Goal: Information Seeking & Learning: Learn about a topic

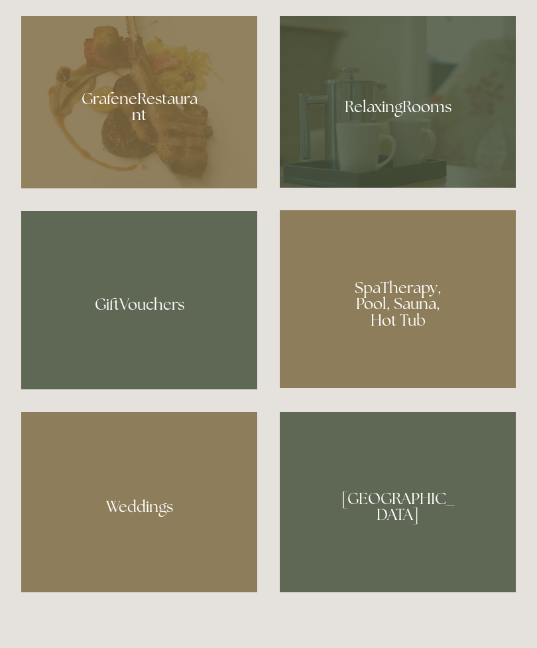
scroll to position [972, 0]
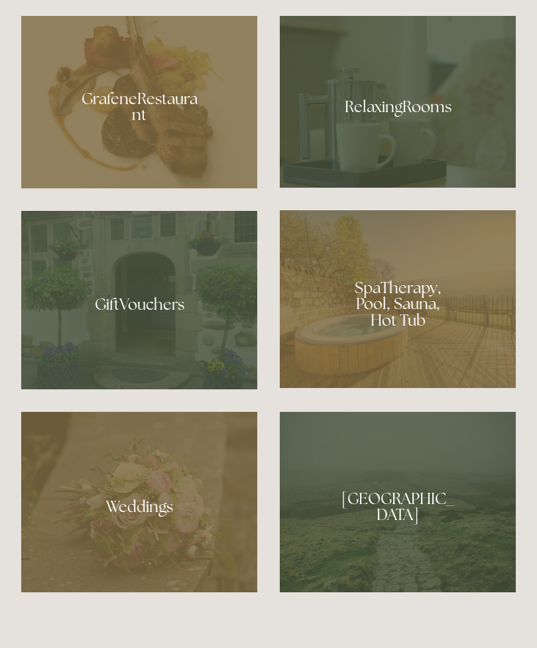
click at [178, 188] on div at bounding box center [139, 102] width 236 height 172
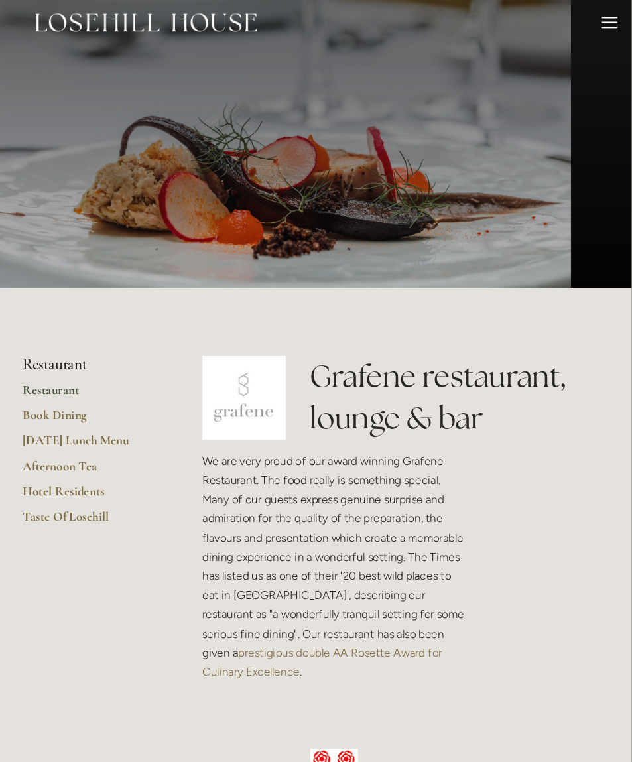
scroll to position [12, 0]
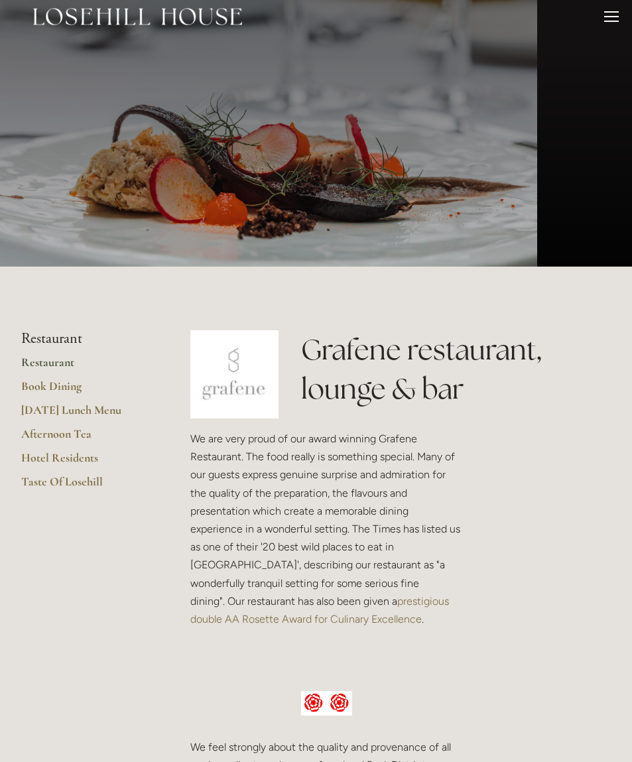
click at [478, 611] on div at bounding box center [548, 670] width 148 height 505
click at [75, 359] on link "Restaurant" at bounding box center [84, 367] width 127 height 24
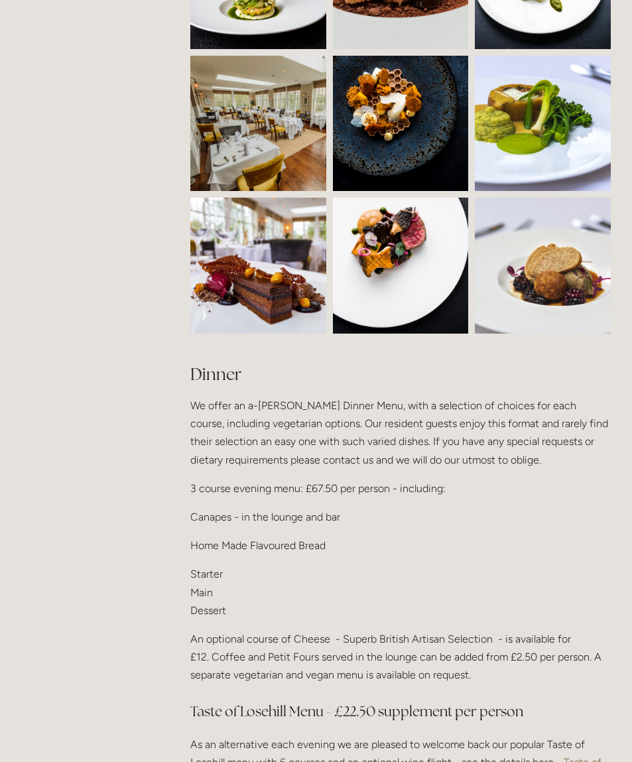
scroll to position [1196, 0]
click at [226, 572] on p "Starter Main Dessert" at bounding box center [400, 592] width 420 height 54
click at [233, 565] on p "Starter Main Dessert" at bounding box center [400, 592] width 420 height 54
click at [231, 574] on p "Starter Main Dessert" at bounding box center [400, 592] width 420 height 54
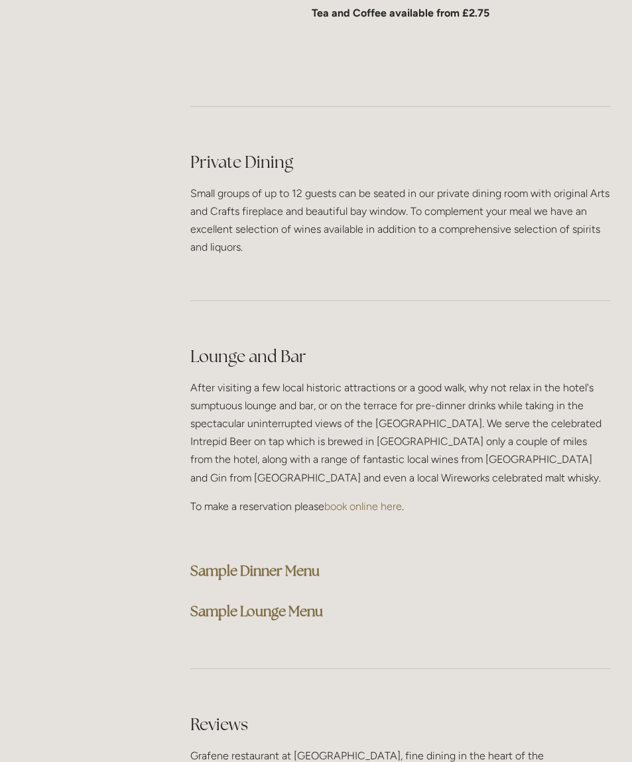
scroll to position [3098, 0]
click at [313, 562] on strong "Sample Dinner Menu" at bounding box center [254, 571] width 129 height 18
